Goal: Book appointment/travel/reservation

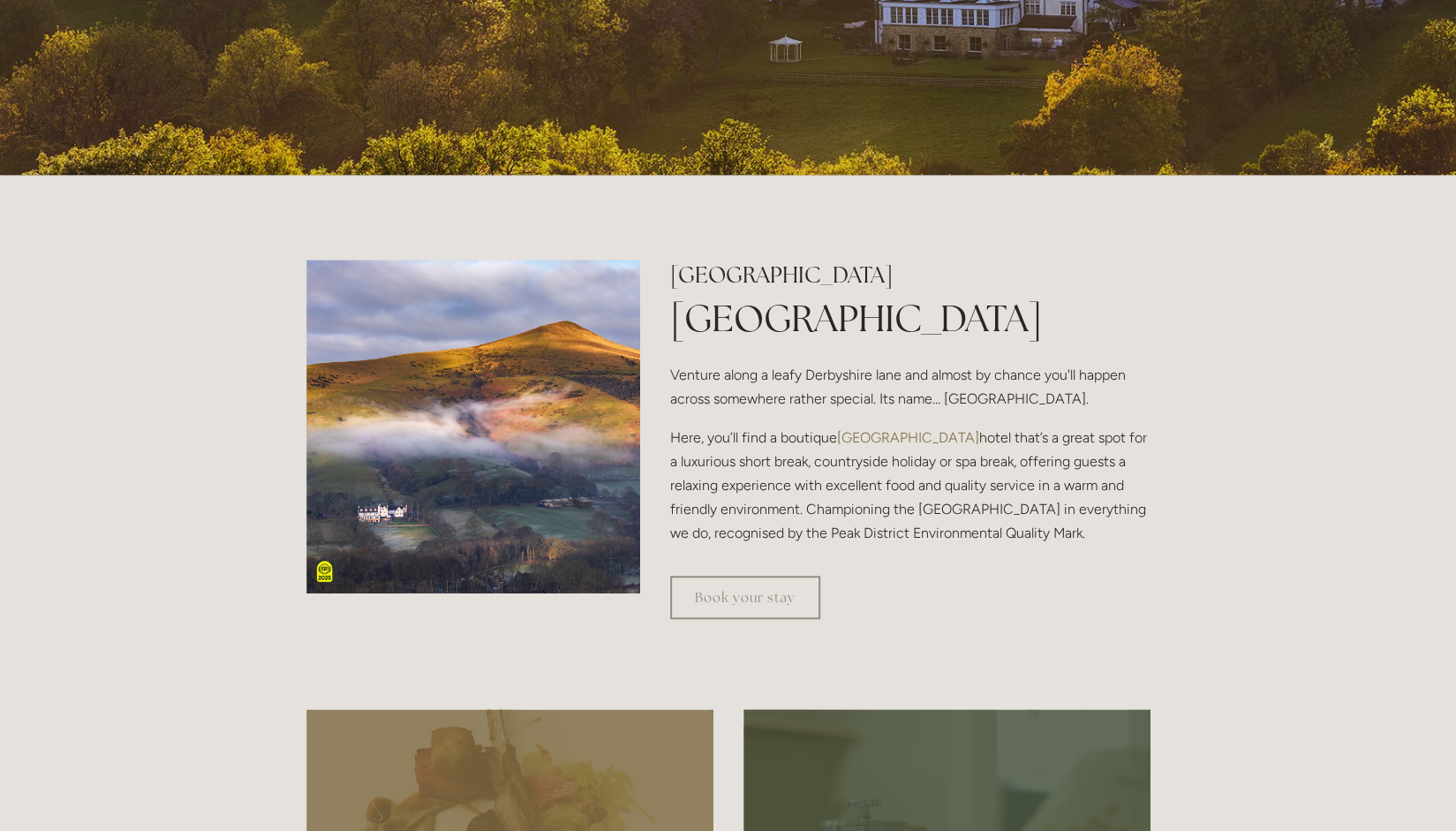
scroll to position [530, 0]
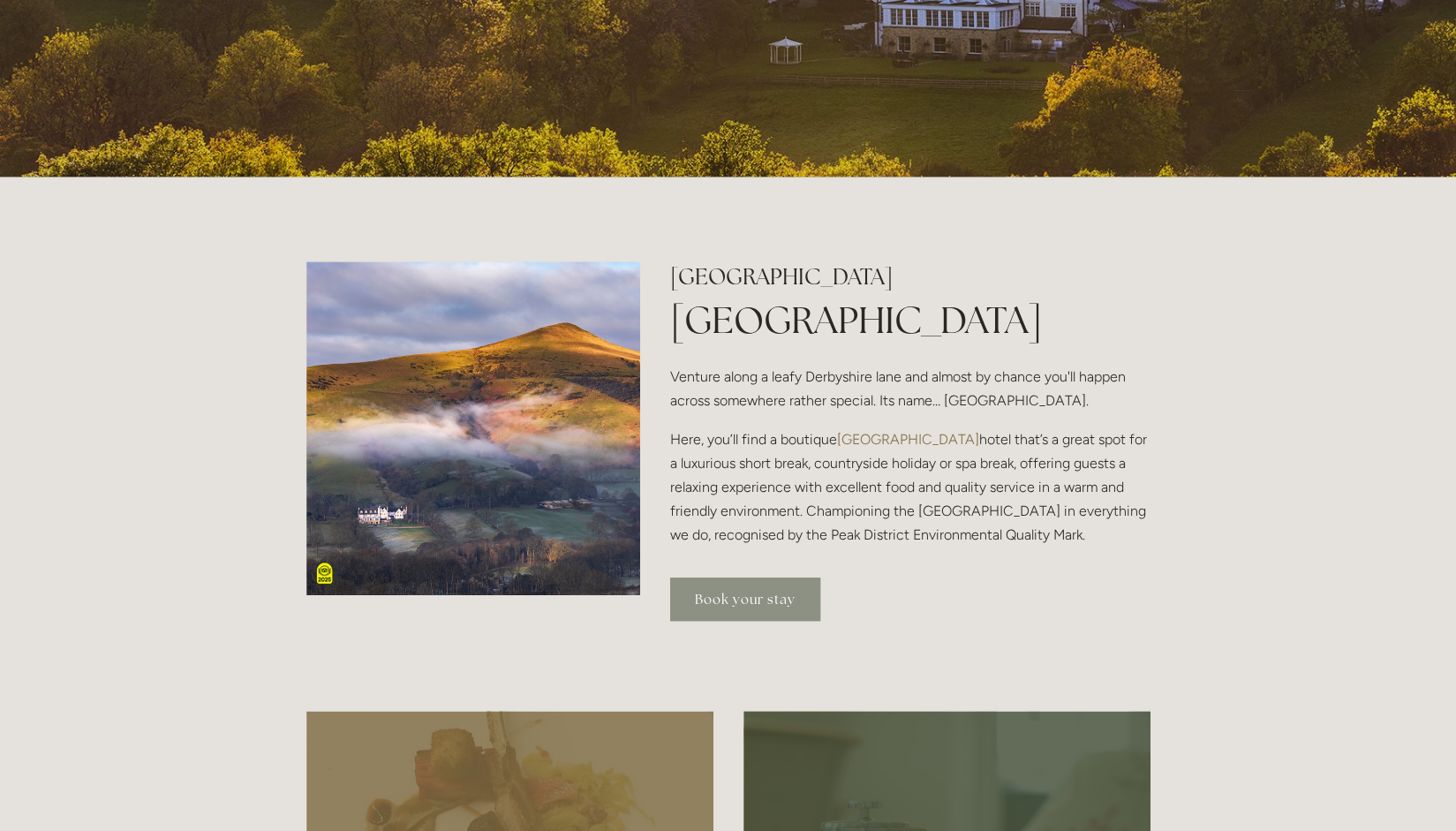
click at [750, 601] on link "Book your stay" at bounding box center [744, 598] width 150 height 43
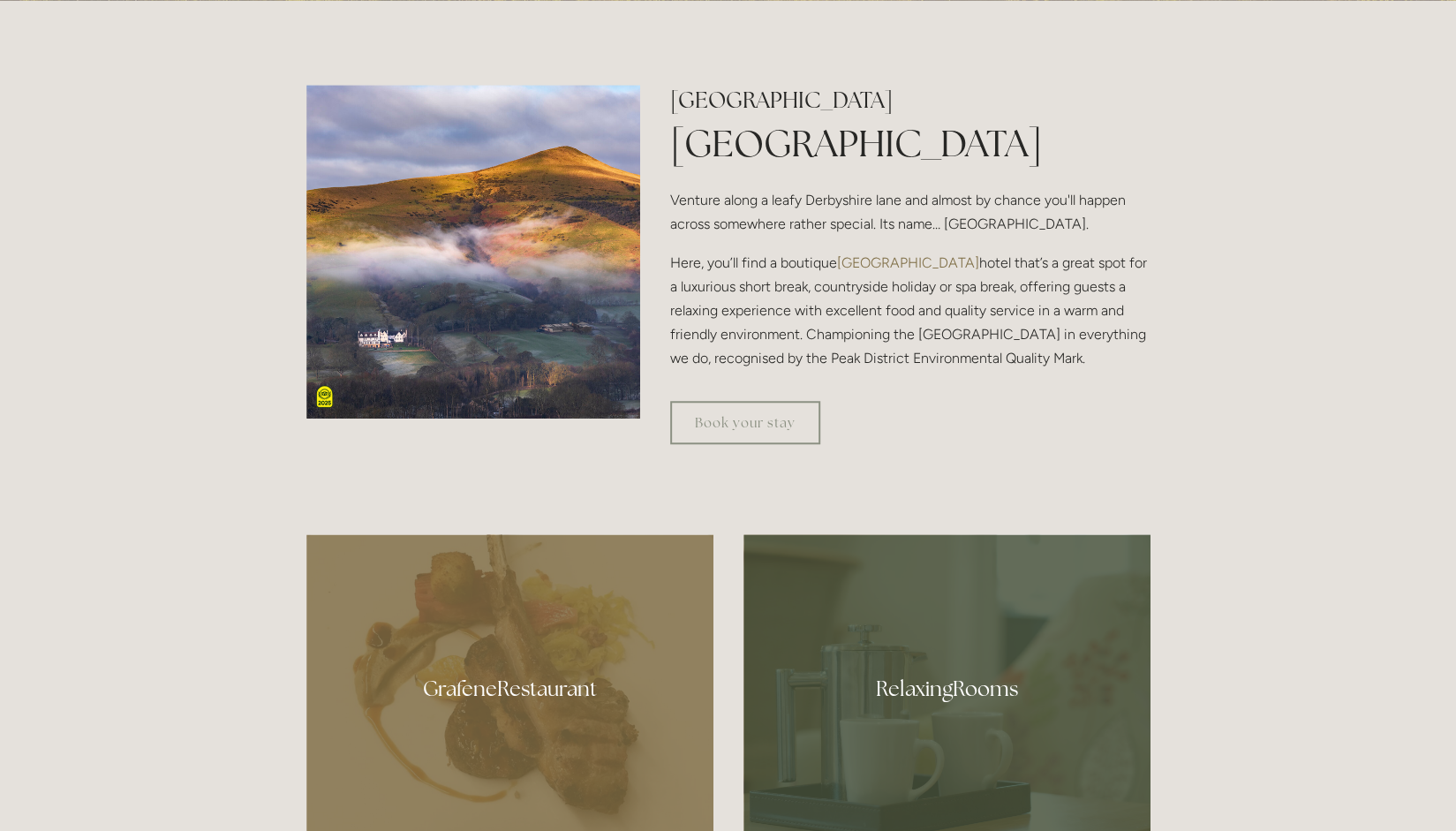
scroll to position [706, 0]
click at [758, 421] on link "Book your stay" at bounding box center [744, 421] width 150 height 43
click at [495, 342] on img at bounding box center [473, 252] width 335 height 335
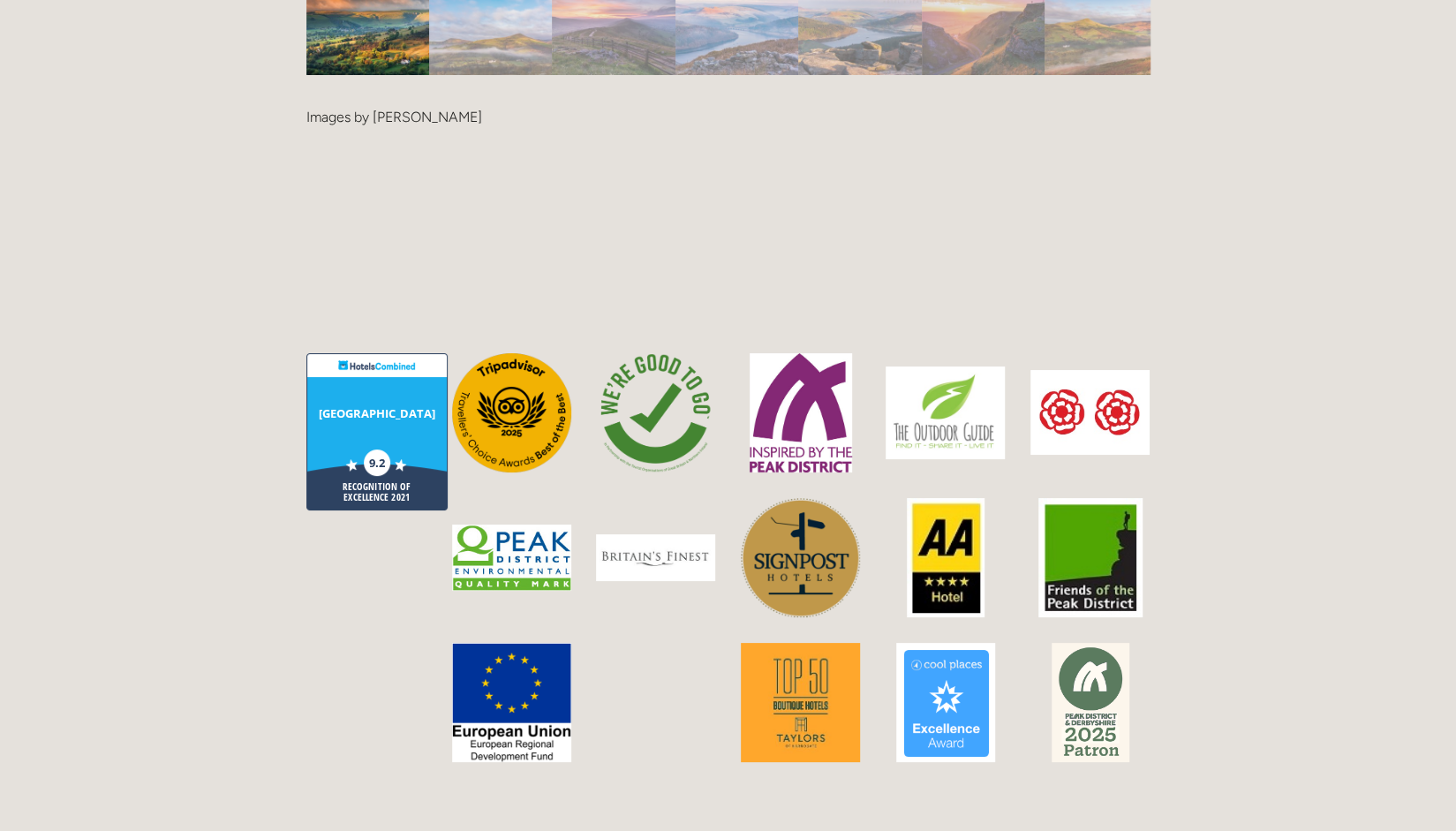
scroll to position [4238, 0]
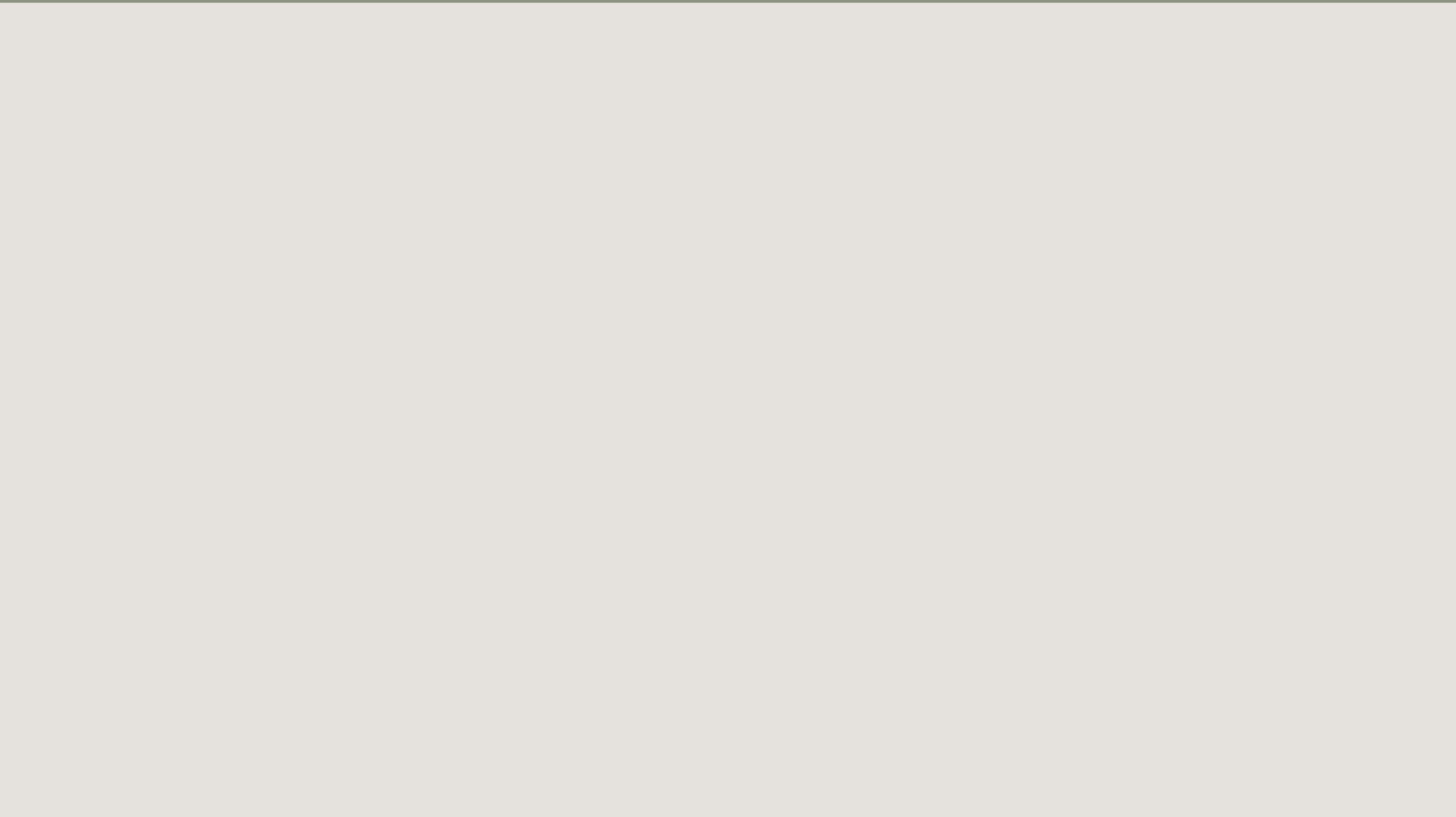
scroll to position [97, 0]
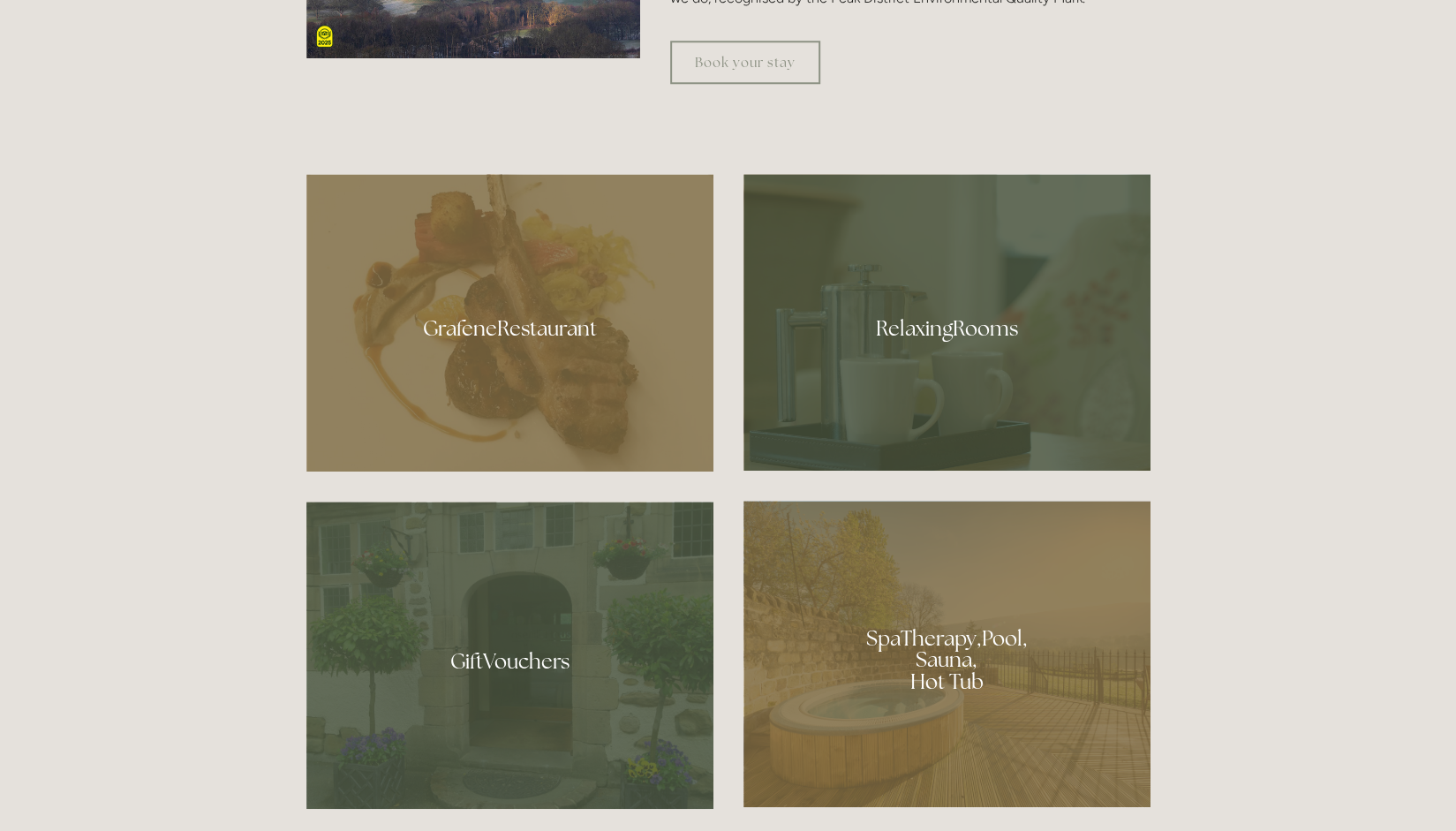
scroll to position [1063, 0]
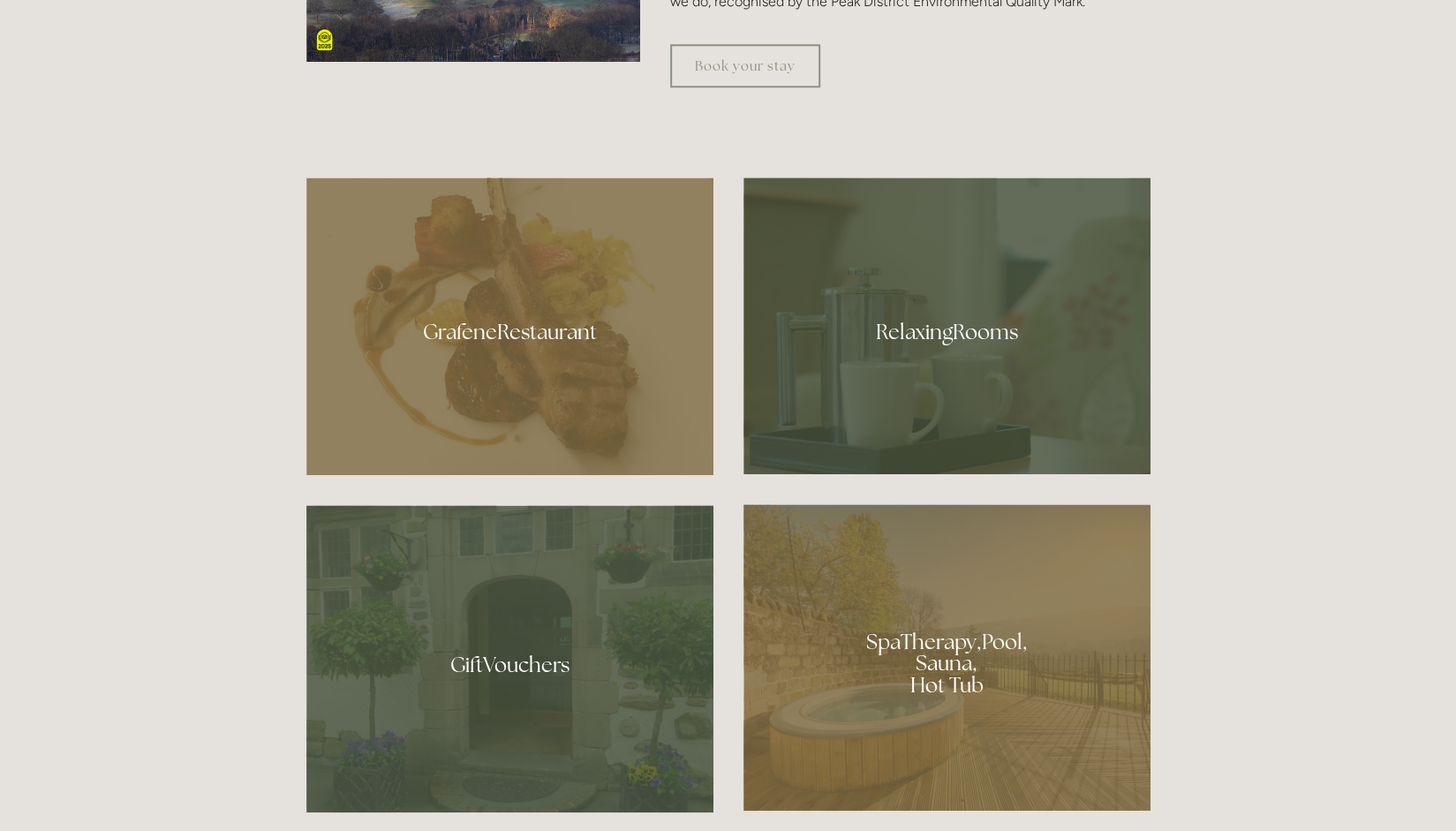
click at [526, 339] on div at bounding box center [509, 326] width 407 height 298
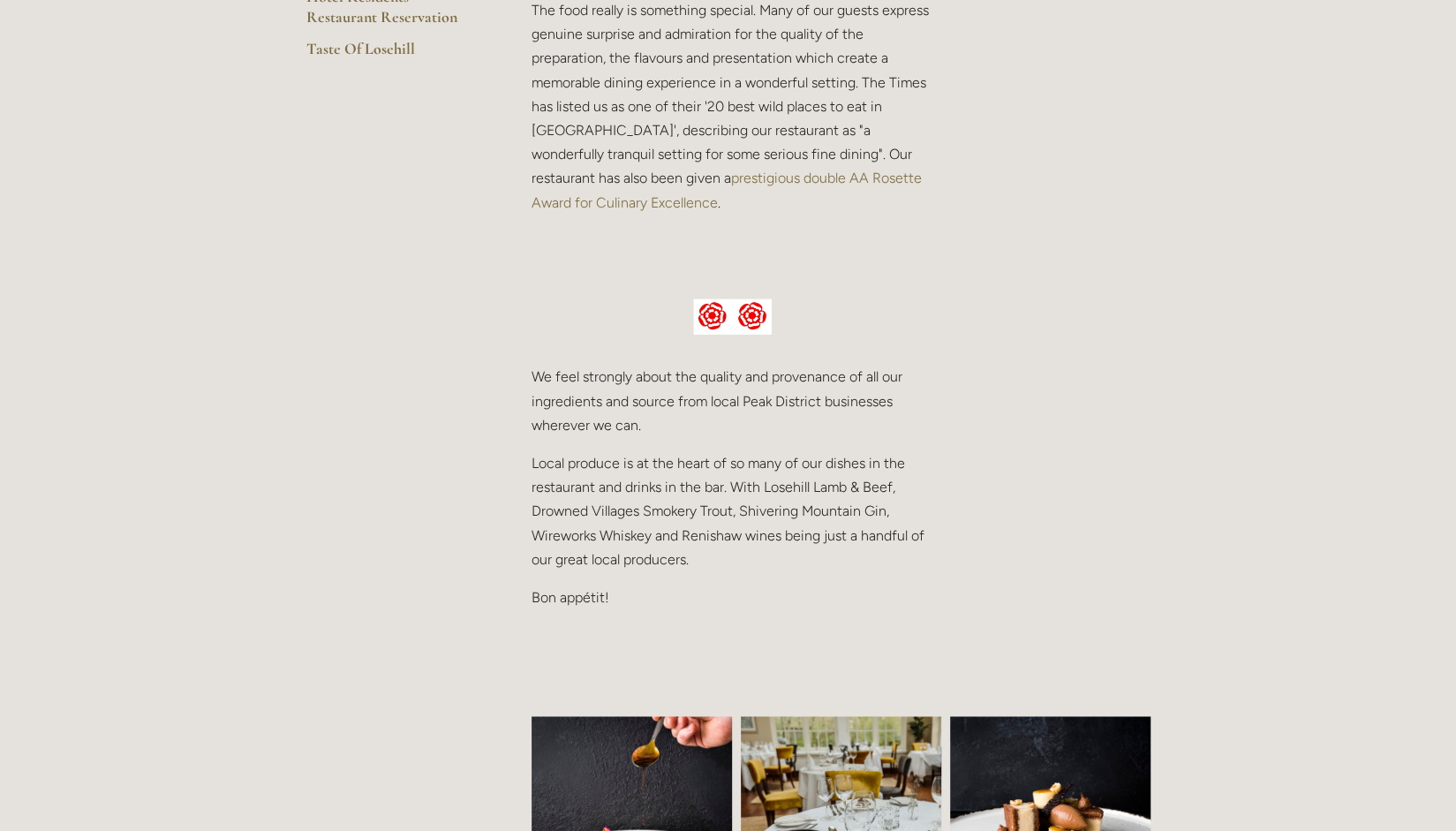
scroll to position [630, 0]
